Goal: Obtain resource: Obtain resource

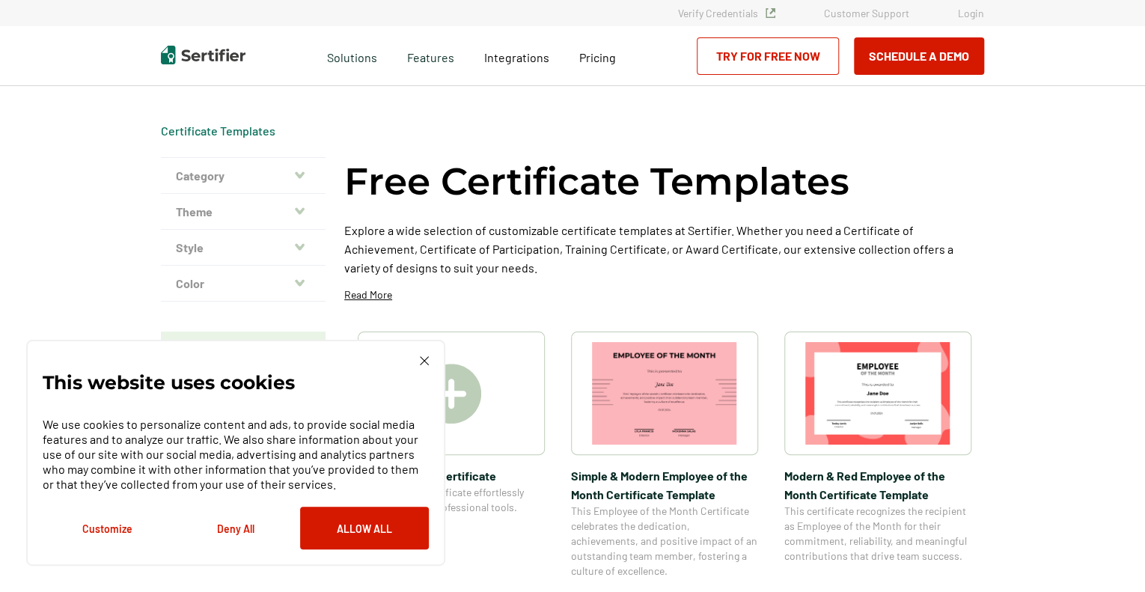
click at [237, 525] on button "Deny All" at bounding box center [235, 528] width 129 height 43
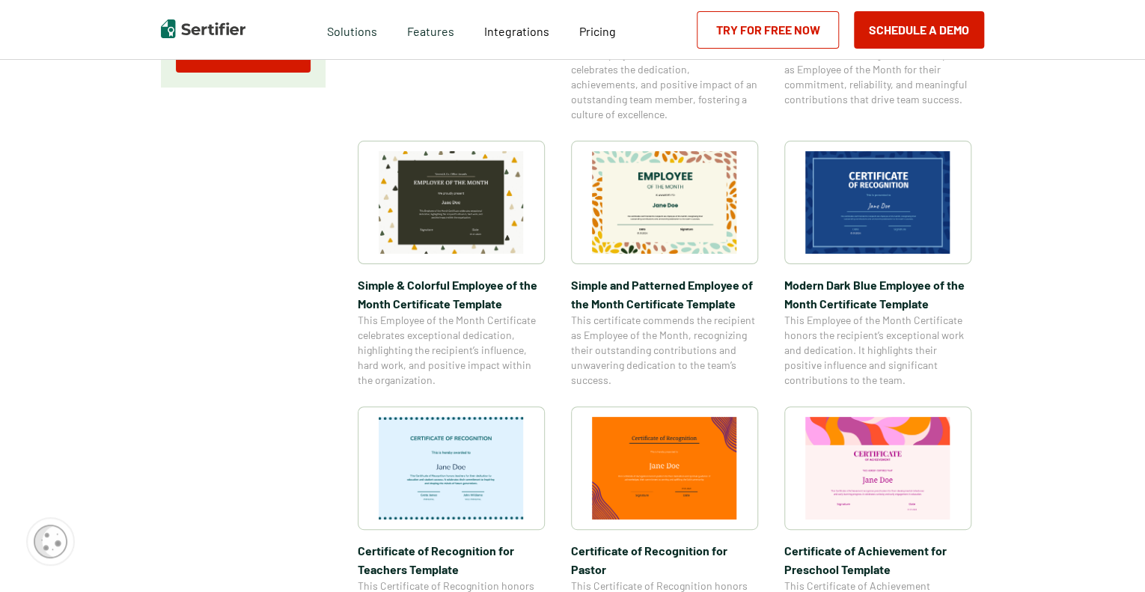
scroll to position [599, 0]
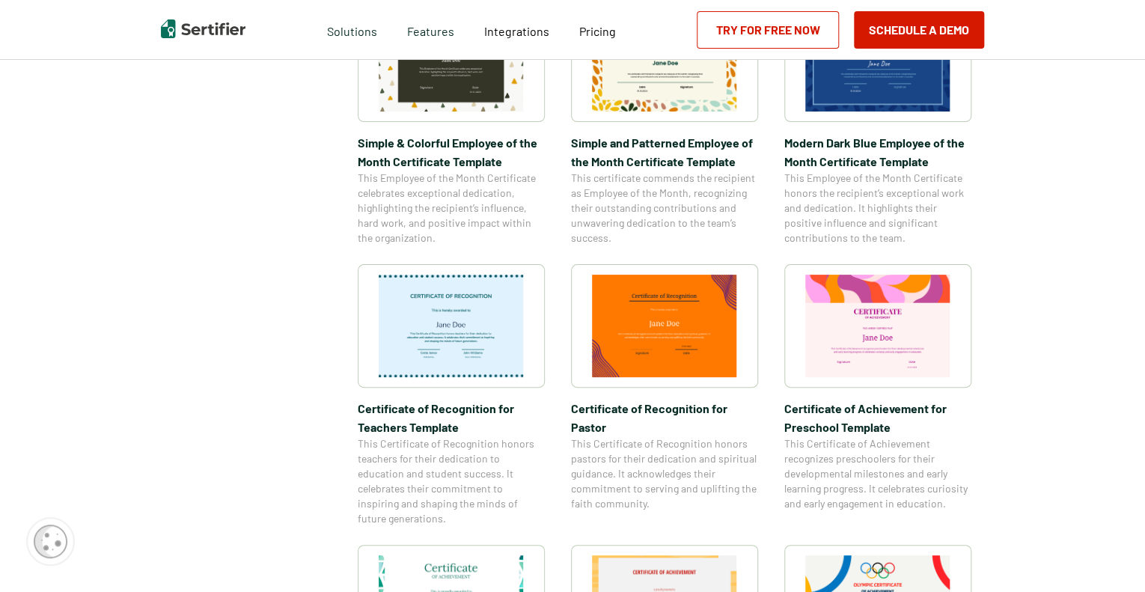
click at [874, 332] on img at bounding box center [877, 326] width 145 height 103
